Goal: Check status: Check status

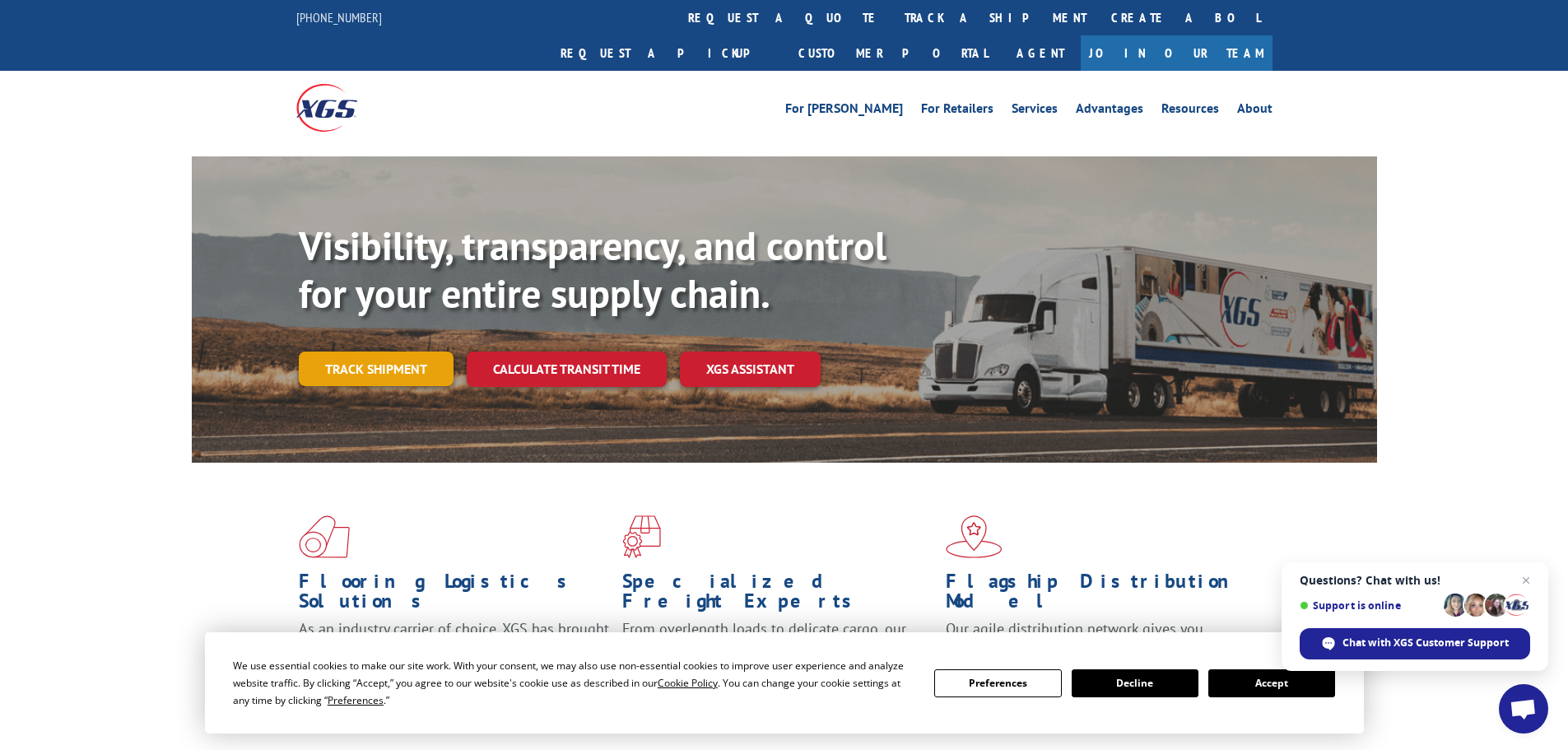
click at [386, 352] on link "Track shipment" at bounding box center [376, 369] width 155 height 35
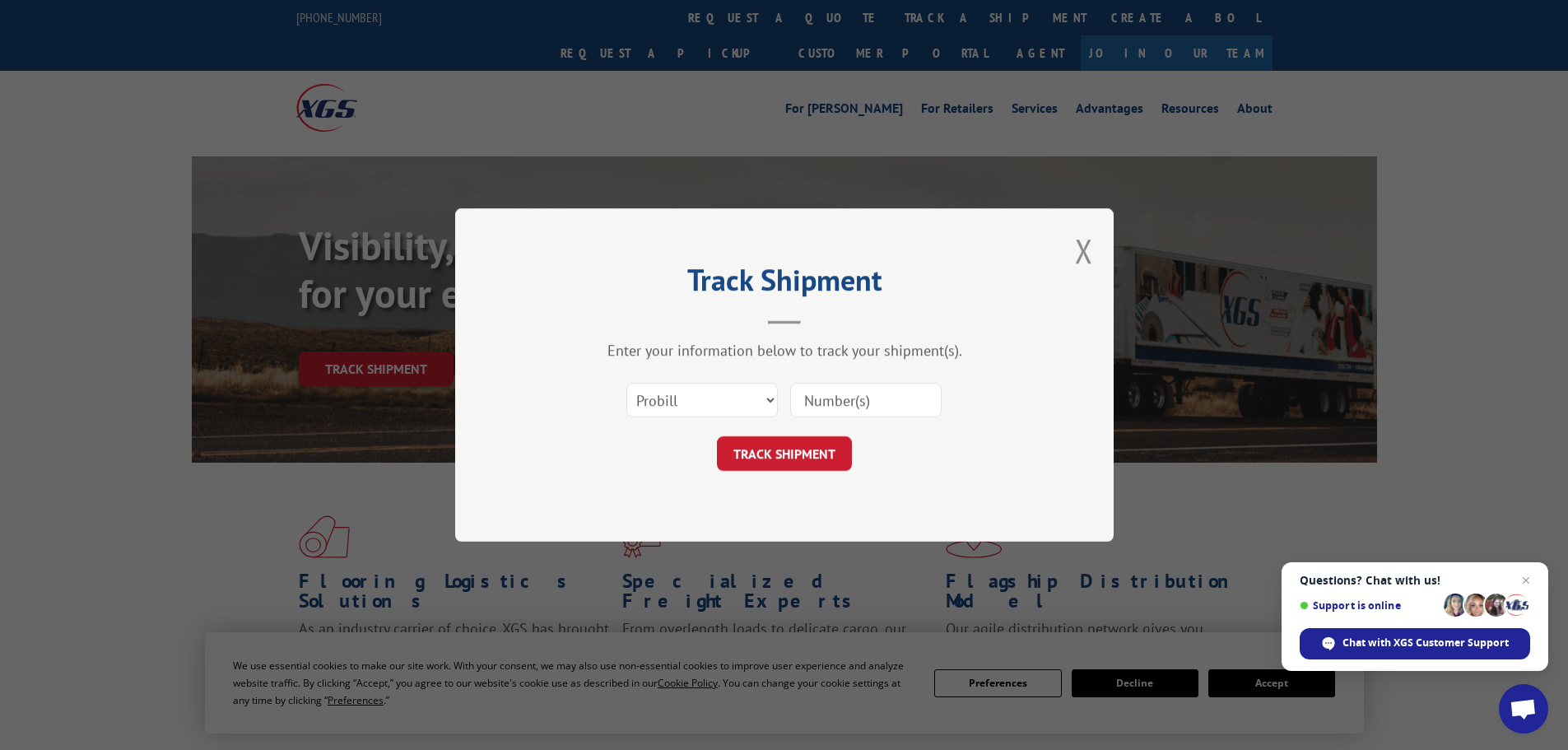
click at [807, 397] on input at bounding box center [866, 400] width 151 height 35
paste input "363947"
type input "363947"
click at [746, 453] on button "TRACK SHIPMENT" at bounding box center [784, 453] width 135 height 35
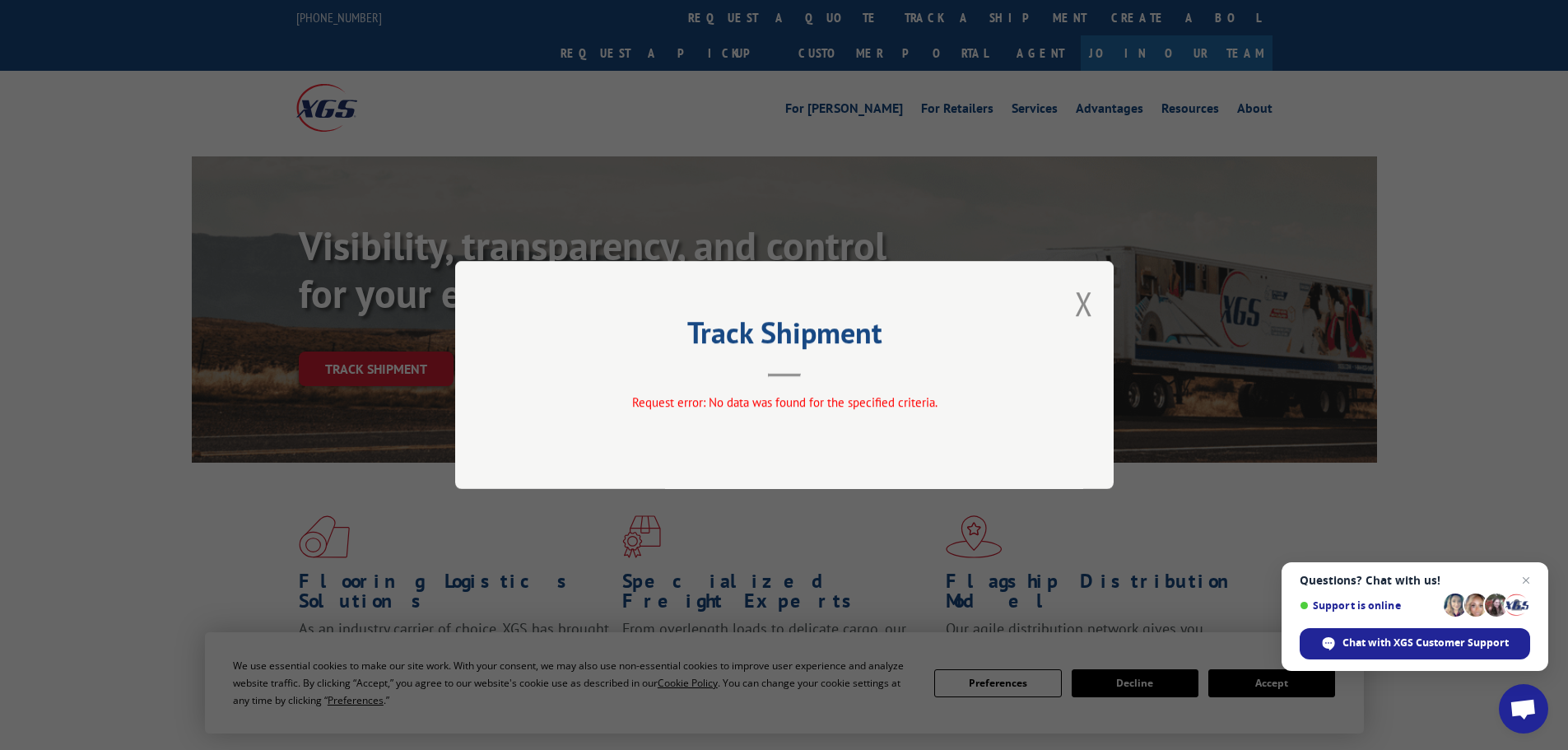
click at [1093, 306] on div "Track Shipment Request error: No data was found for the specified criteria." at bounding box center [784, 375] width 659 height 228
click at [1081, 299] on button "Close modal" at bounding box center [1084, 303] width 18 height 44
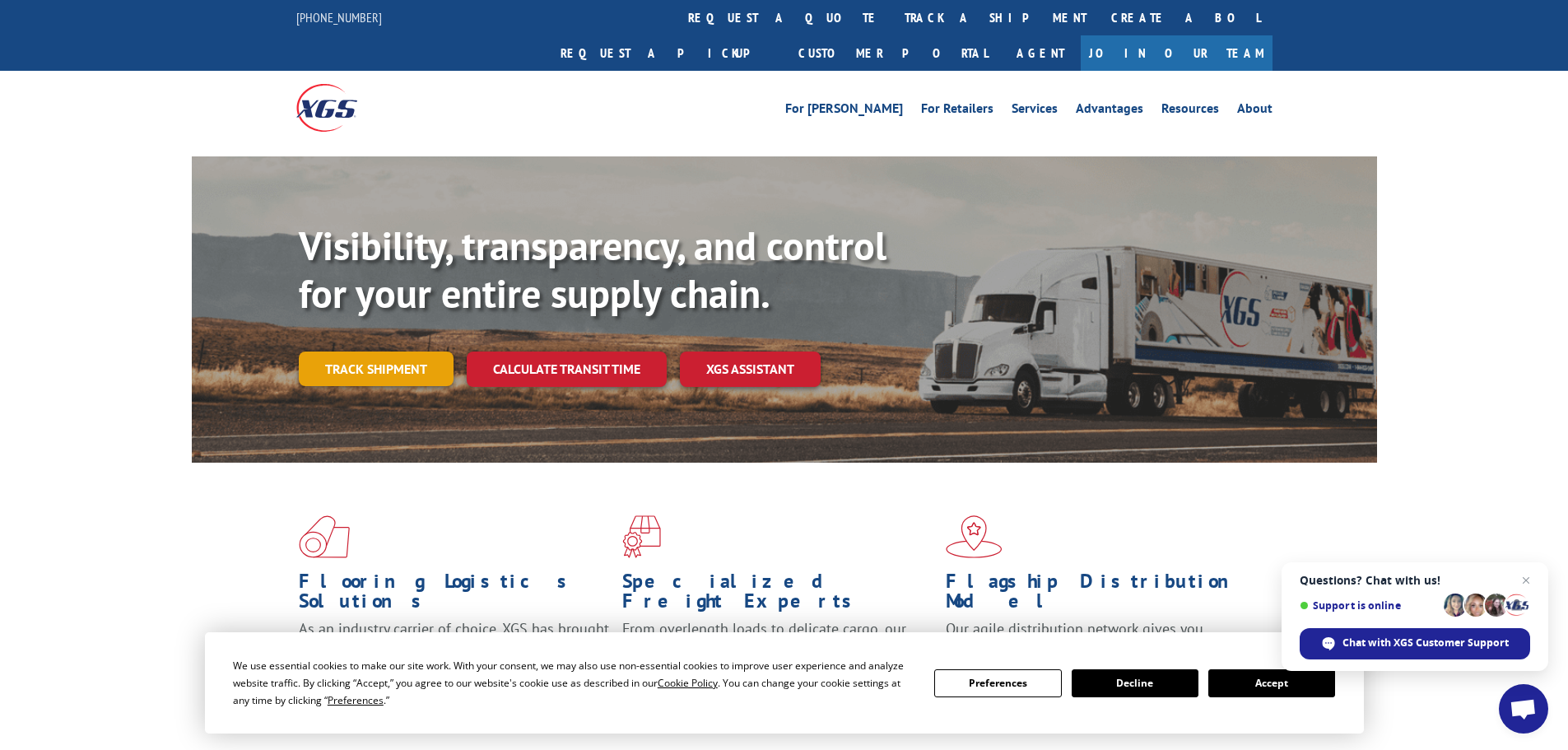
click at [385, 352] on link "Track shipment" at bounding box center [376, 369] width 155 height 35
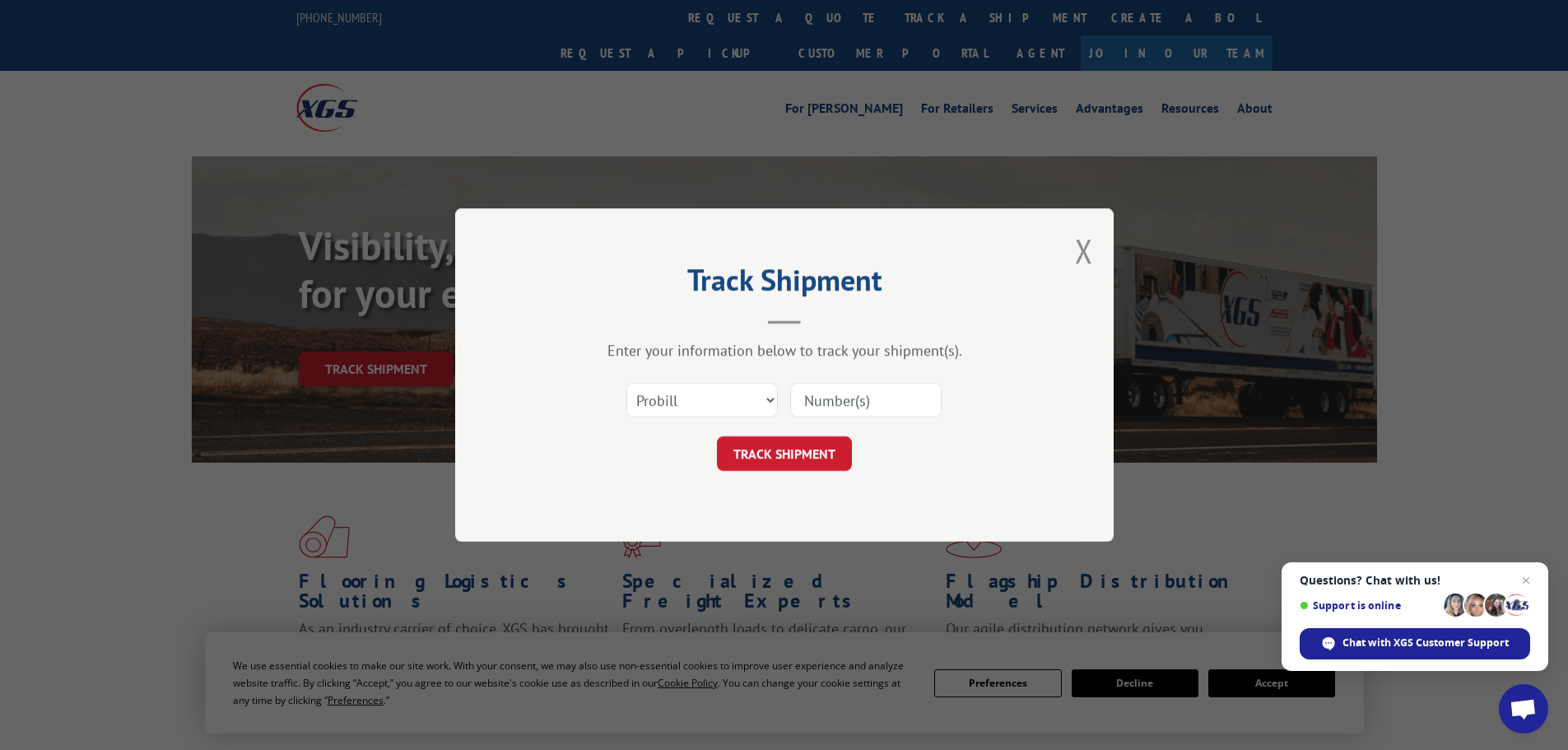
click at [877, 397] on input at bounding box center [866, 400] width 151 height 35
paste input "16755679"
type input "16755679"
click at [779, 459] on button "TRACK SHIPMENT" at bounding box center [784, 453] width 135 height 35
